Goal: Task Accomplishment & Management: Use online tool/utility

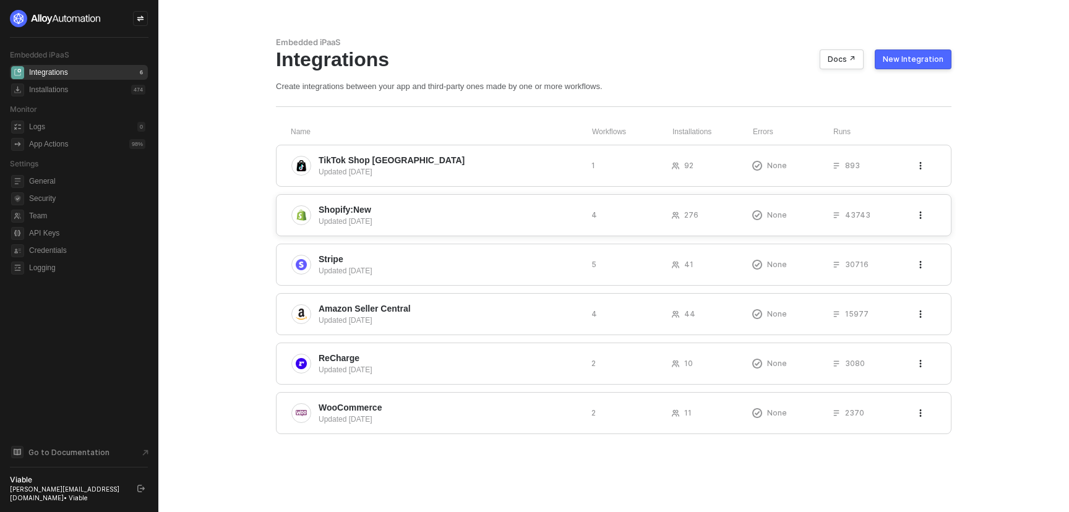
click at [386, 213] on span "Shopify:New" at bounding box center [449, 209] width 263 height 12
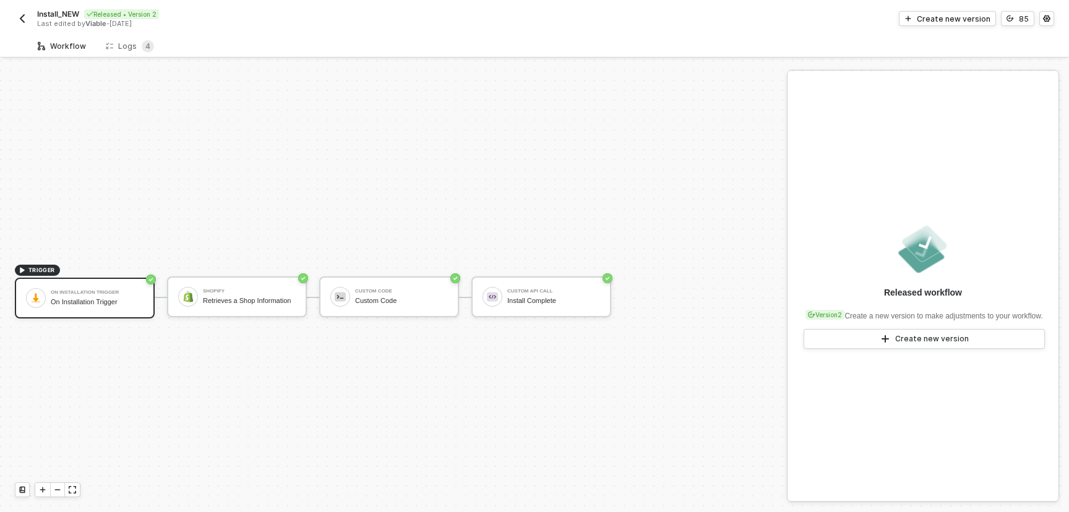
scroll to position [23, 0]
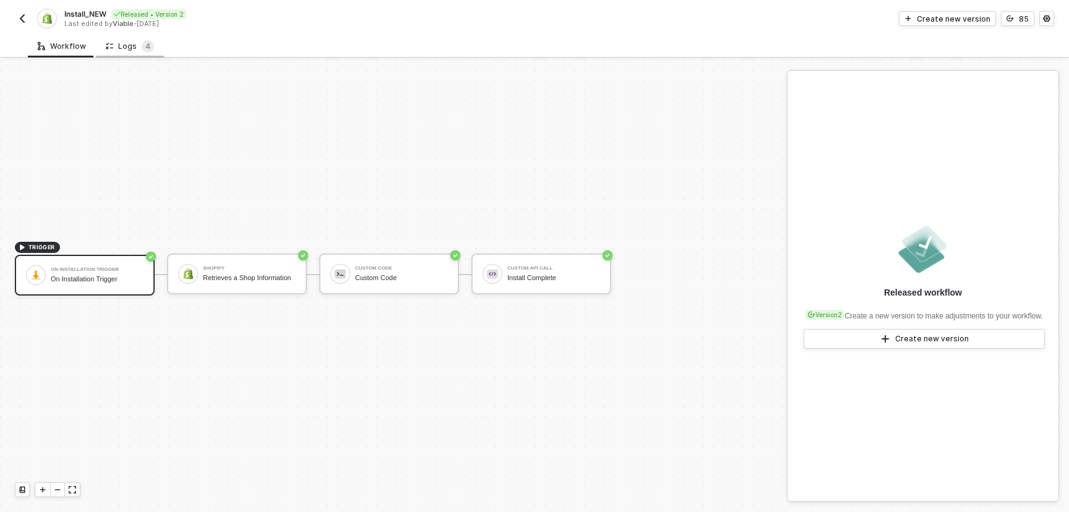
click at [130, 46] on div "Logs 4" at bounding box center [130, 46] width 48 height 12
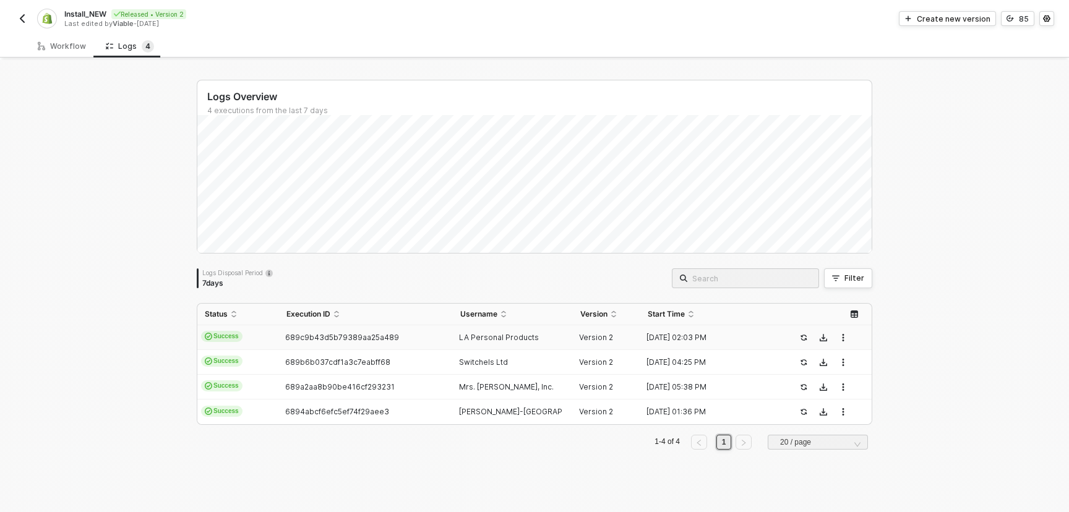
click at [520, 348] on td "LA Personal Products" at bounding box center [513, 337] width 121 height 25
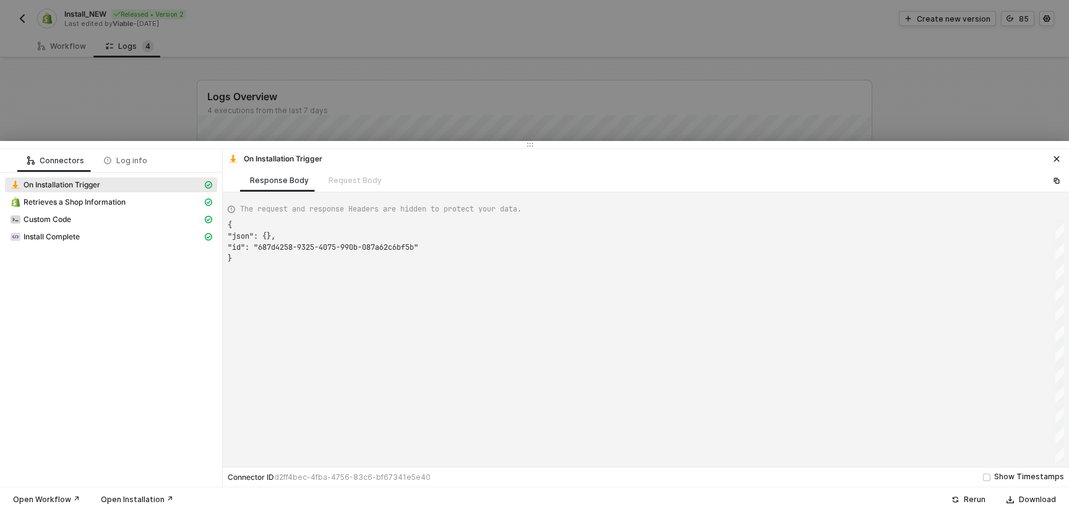
scroll to position [33, 0]
click at [189, 204] on div "Retrieves a Shop Information" at bounding box center [106, 202] width 192 height 11
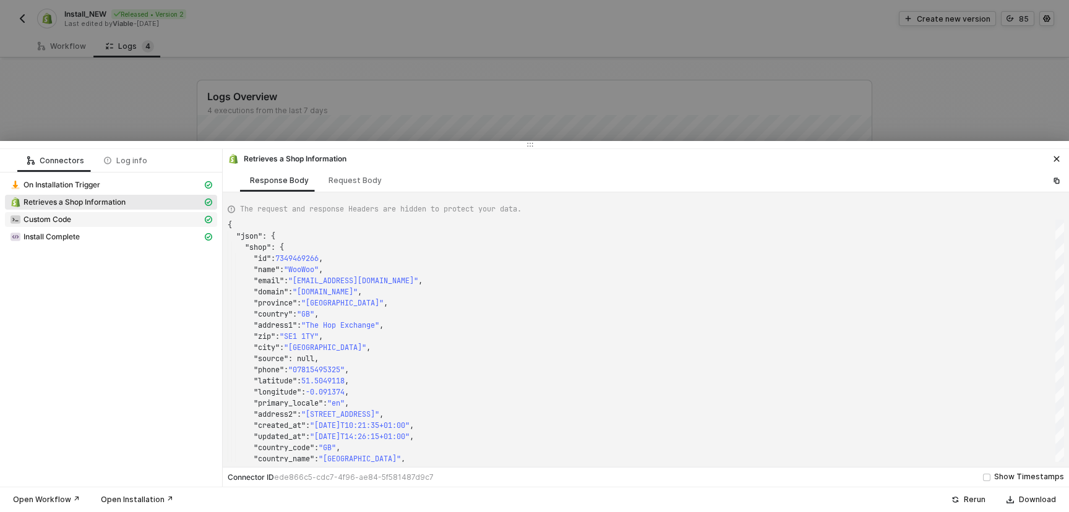
click at [178, 219] on div "Custom Code" at bounding box center [106, 219] width 192 height 11
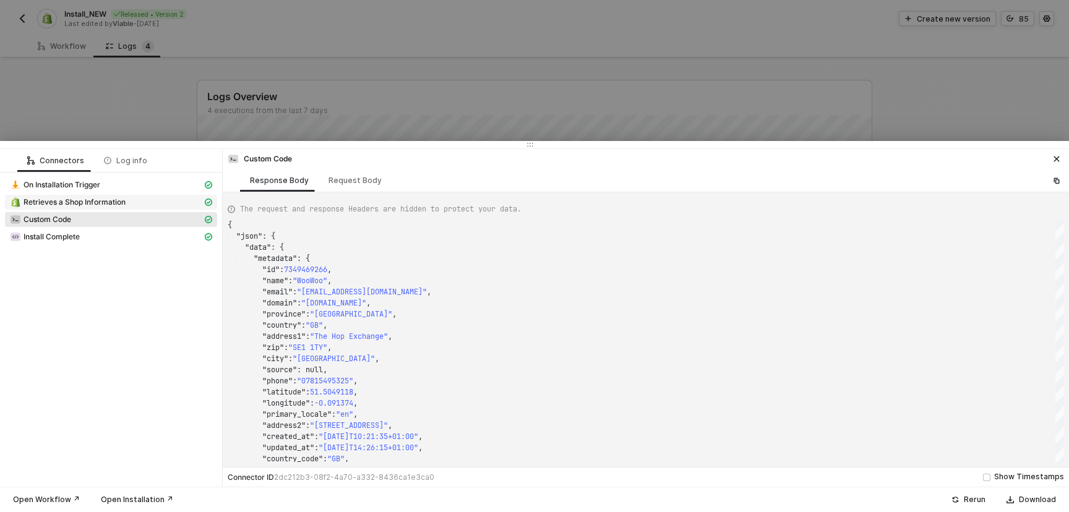
click at [167, 208] on span "Retrieves a Shop Information" at bounding box center [111, 202] width 212 height 15
type textarea "{ "json": { "shop": { "id": 7349469266, "name": "WooWoo", "email": "[EMAIL_ADDR…"
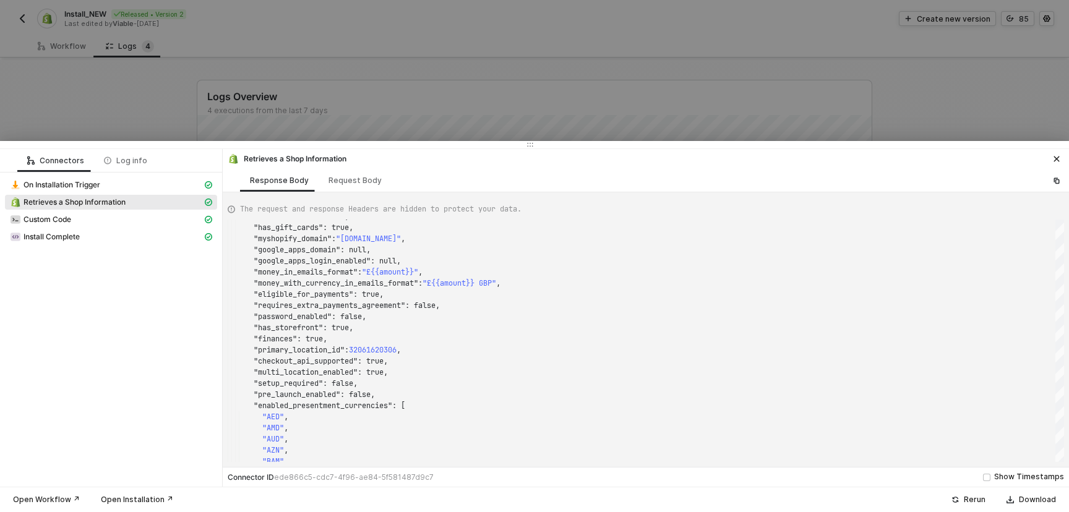
click at [169, 126] on div at bounding box center [534, 256] width 1069 height 512
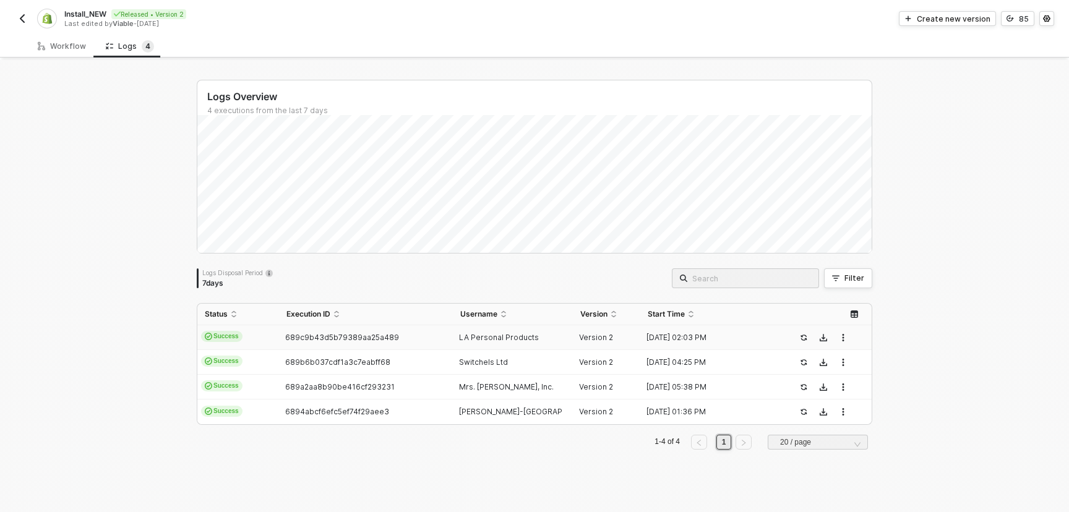
click at [20, 27] on div "Install_NEW Released • Version 2 Last edited by [PERSON_NAME] - [DATE]" at bounding box center [274, 19] width 519 height 20
click at [21, 23] on img "button" at bounding box center [22, 19] width 10 height 10
